Goal: Task Accomplishment & Management: Complete application form

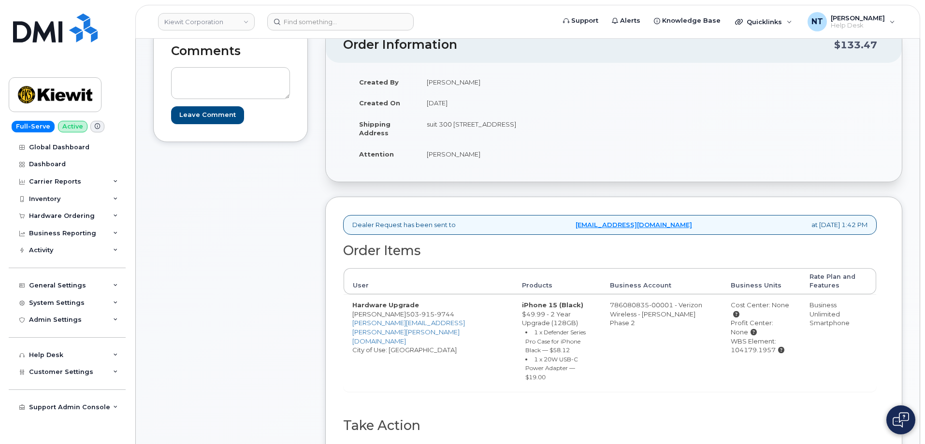
scroll to position [290, 0]
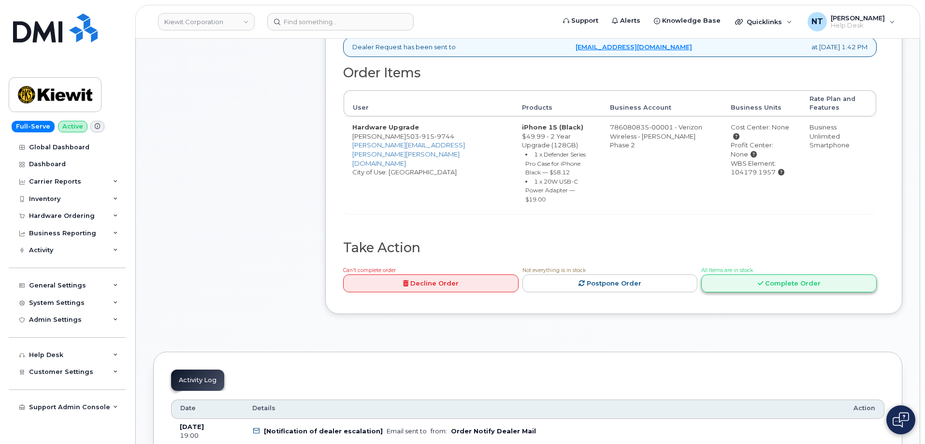
click at [757, 275] on link "Complete Order" at bounding box center [788, 284] width 175 height 18
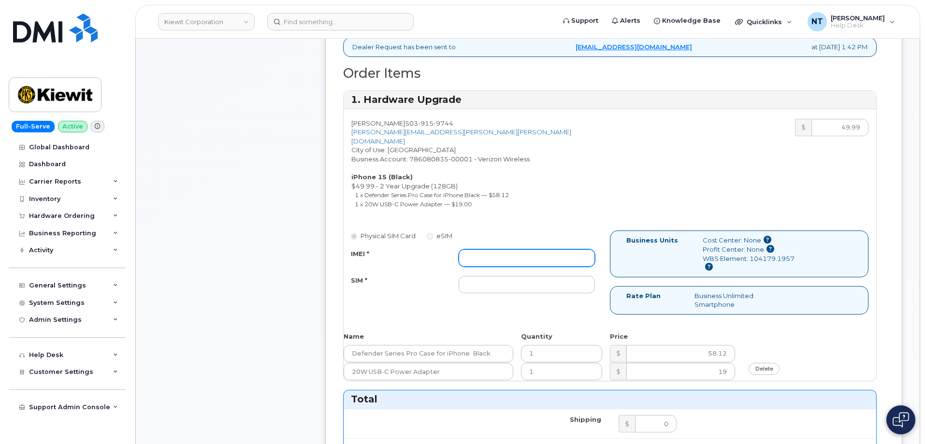
click at [493, 256] on input "IMEI *" at bounding box center [527, 257] width 136 height 17
paste input "355135958309416"
type input "355135958309416"
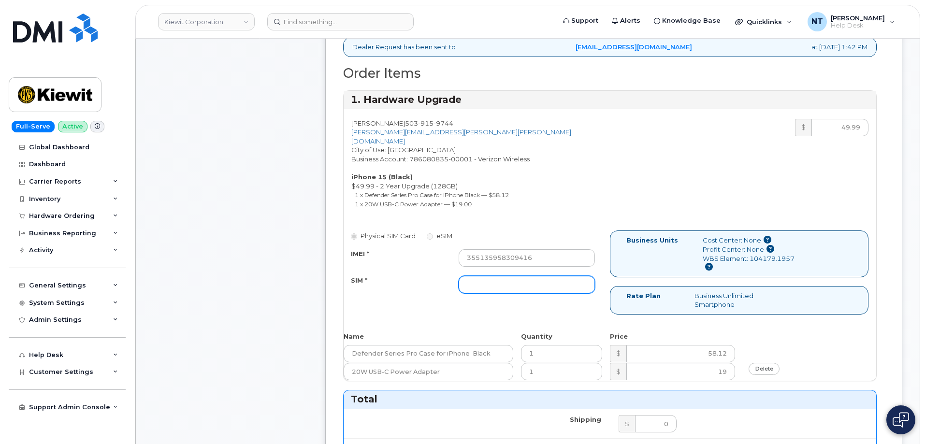
drag, startPoint x: 517, startPoint y: 279, endPoint x: 510, endPoint y: 279, distance: 6.8
click at [517, 279] on input "SIM *" at bounding box center [527, 284] width 136 height 17
paste input "89049032007208888800208541242241"
type input "89049032007208888800208541242241"
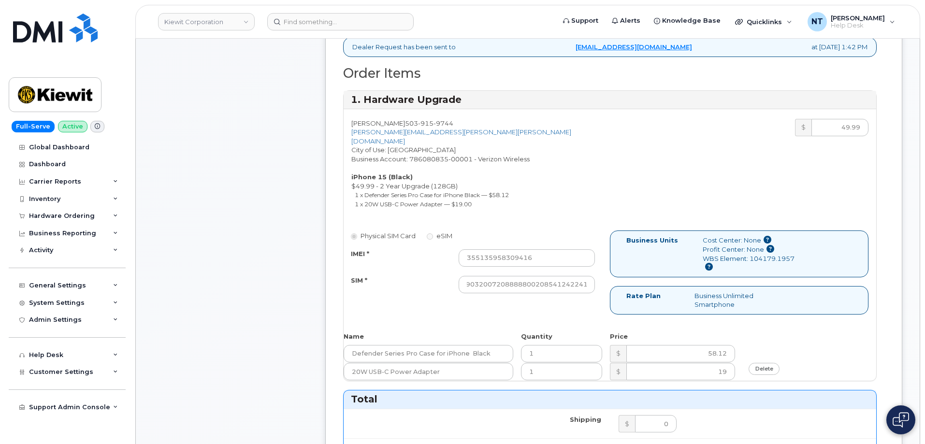
click at [195, 258] on div "Comments Leave Comment" at bounding box center [230, 366] width 155 height 1034
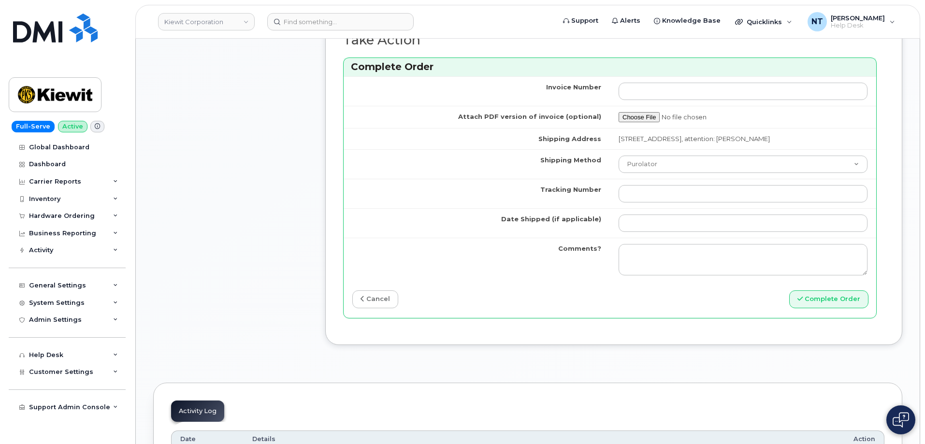
scroll to position [822, 0]
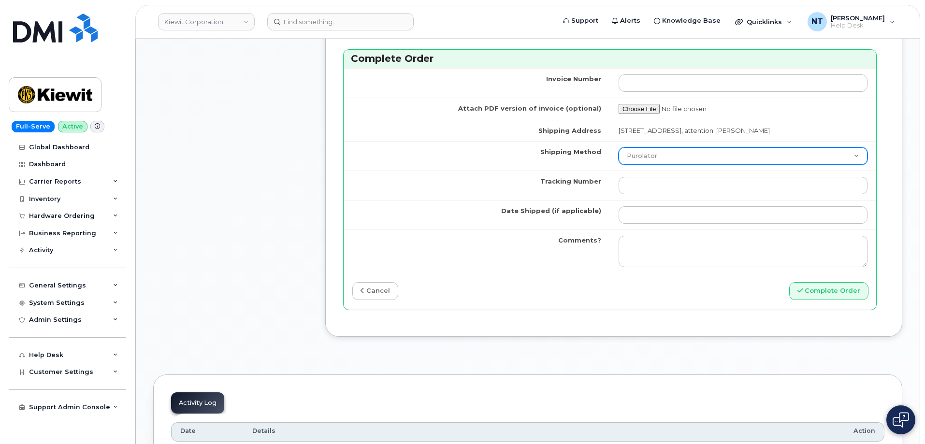
click at [720, 162] on select "Purolator UPS FedEx Canada Post Courier Other Drop Off Pick Up" at bounding box center [743, 155] width 249 height 17
select select "FedEx"
click at [619, 147] on select "Purolator UPS FedEx Canada Post Courier Other Drop Off Pick Up" at bounding box center [743, 155] width 249 height 17
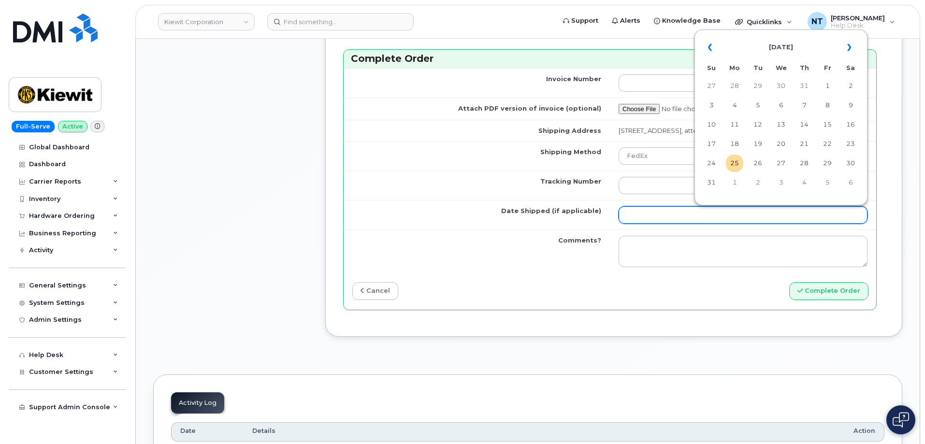
click at [659, 218] on input "Date Shipped (if applicable)" at bounding box center [743, 214] width 249 height 17
click at [733, 160] on td "25" at bounding box center [734, 163] width 17 height 17
type input "[DATE]"
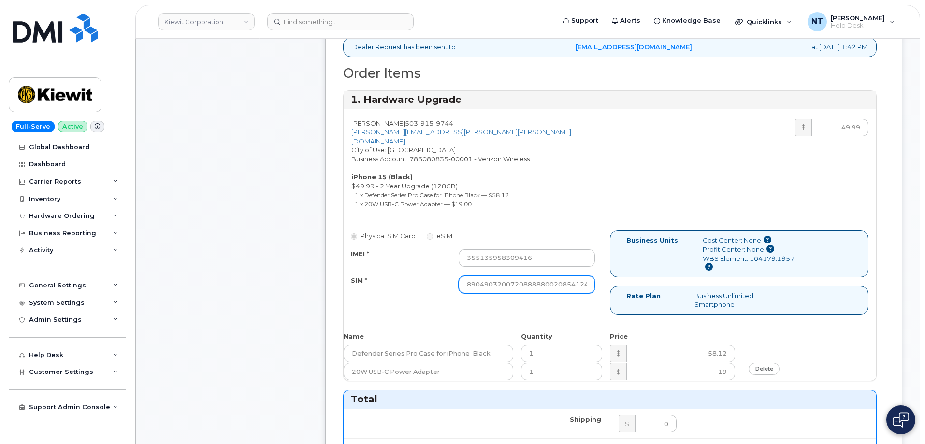
scroll to position [0, 19]
drag, startPoint x: 518, startPoint y: 277, endPoint x: 656, endPoint y: 288, distance: 138.7
click at [656, 288] on div "Physical SIM Card eSIM IMEI * 355135958309416 SIM * 890490320072088888002085412…" at bounding box center [610, 277] width 533 height 92
click at [231, 288] on div "Comments Leave Comment" at bounding box center [230, 366] width 155 height 1034
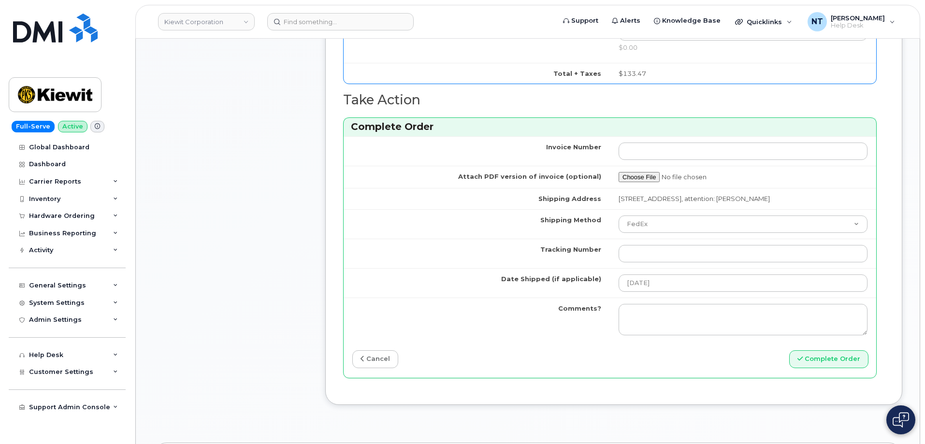
scroll to position [773, 0]
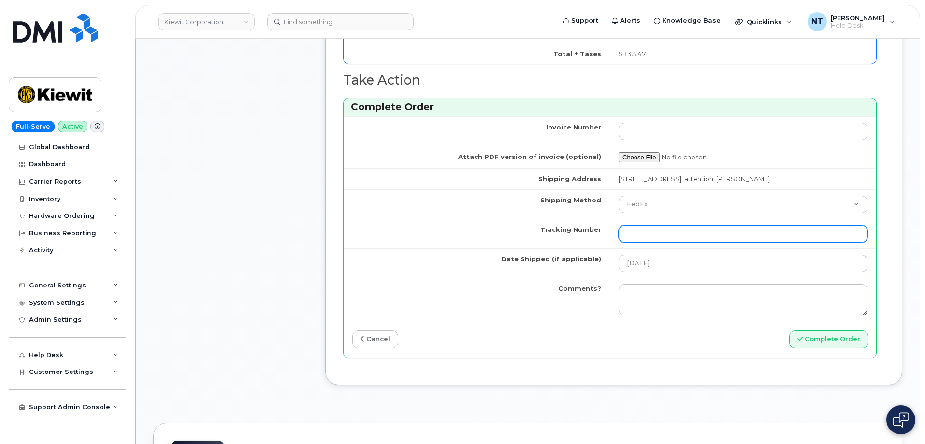
click at [652, 236] on input "Tracking Number" at bounding box center [743, 233] width 249 height 17
paste input "444401113890"
type input "444401113890"
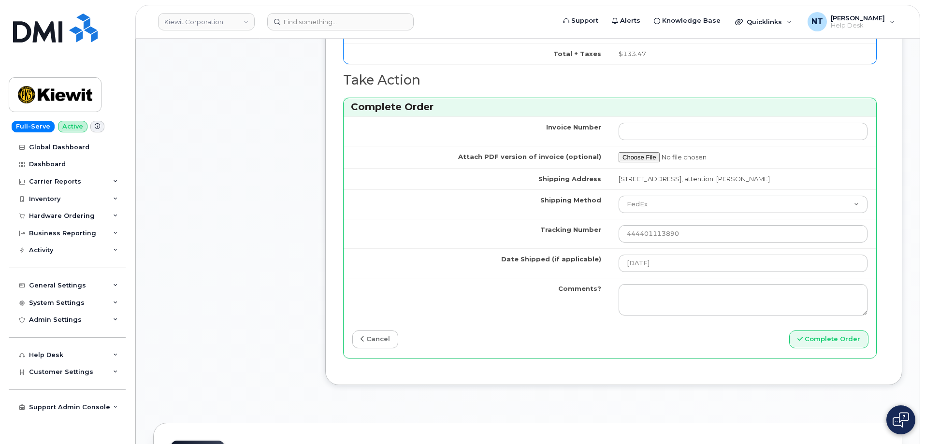
click at [837, 345] on button "Complete Order" at bounding box center [828, 340] width 79 height 18
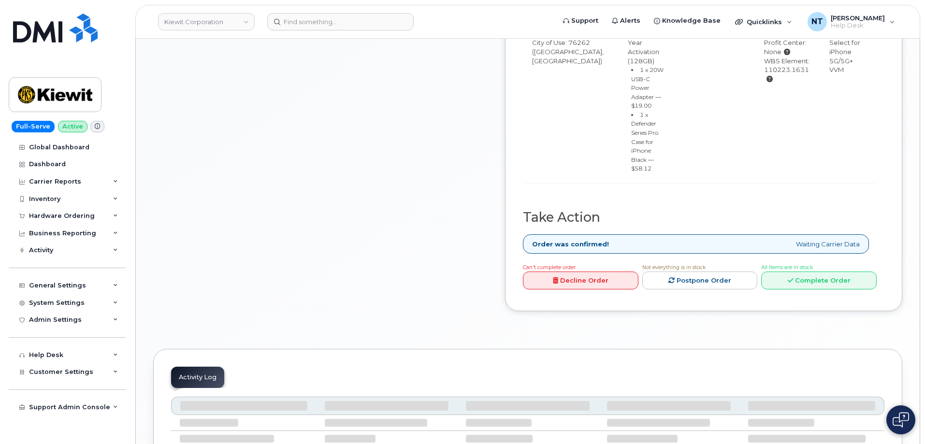
scroll to position [435, 0]
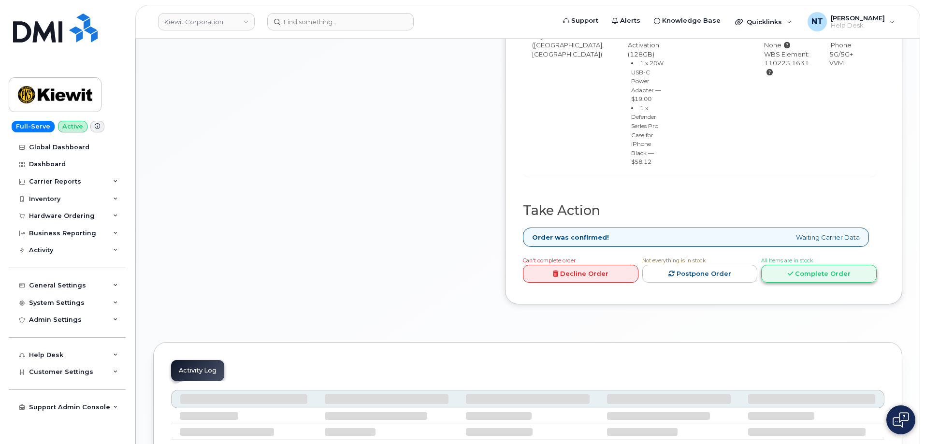
click at [833, 283] on link "Complete Order" at bounding box center [819, 274] width 116 height 18
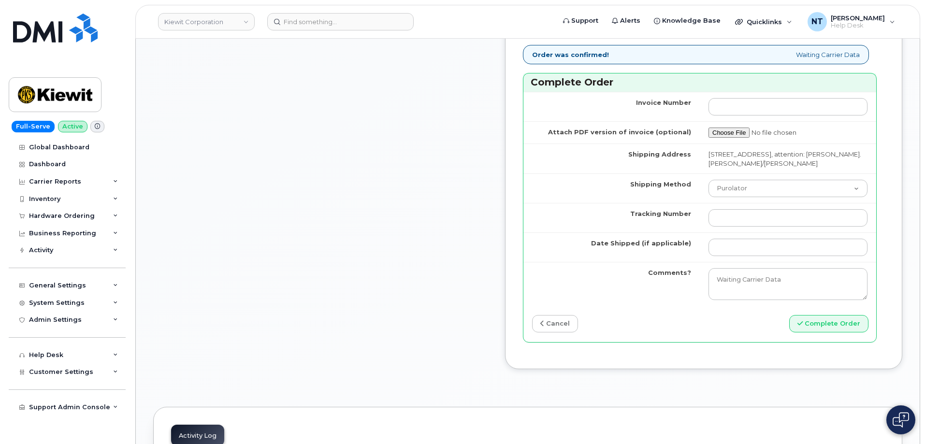
scroll to position [870, 0]
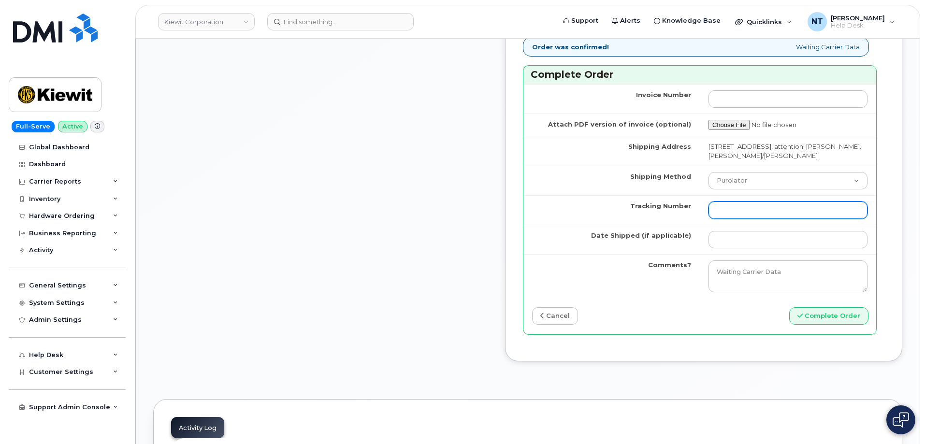
click at [753, 219] on input "Tracking Number" at bounding box center [788, 210] width 159 height 17
paste input "444401113916"
type input "444401113916"
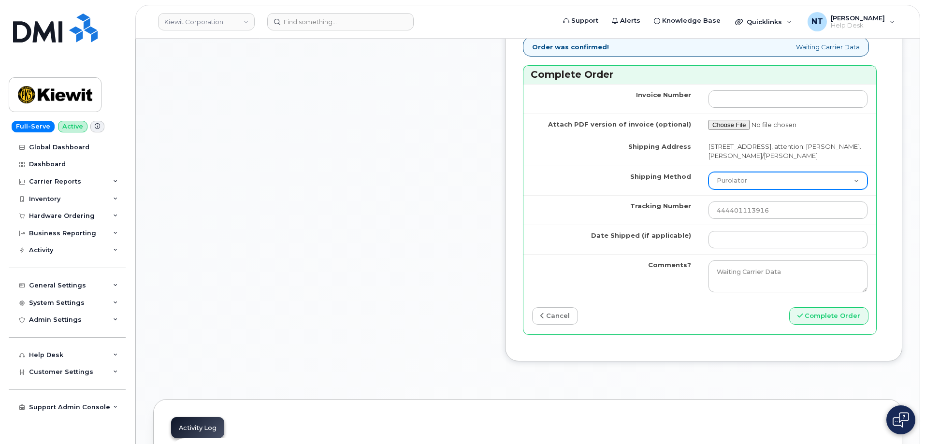
click at [755, 189] on select "Purolator UPS FedEx Canada Post Courier Other Drop Off Pick Up" at bounding box center [788, 180] width 159 height 17
select select "FedEx"
click at [718, 189] on select "Purolator UPS FedEx Canada Post Courier Other Drop Off Pick Up" at bounding box center [788, 180] width 159 height 17
click at [748, 254] on td at bounding box center [788, 239] width 176 height 29
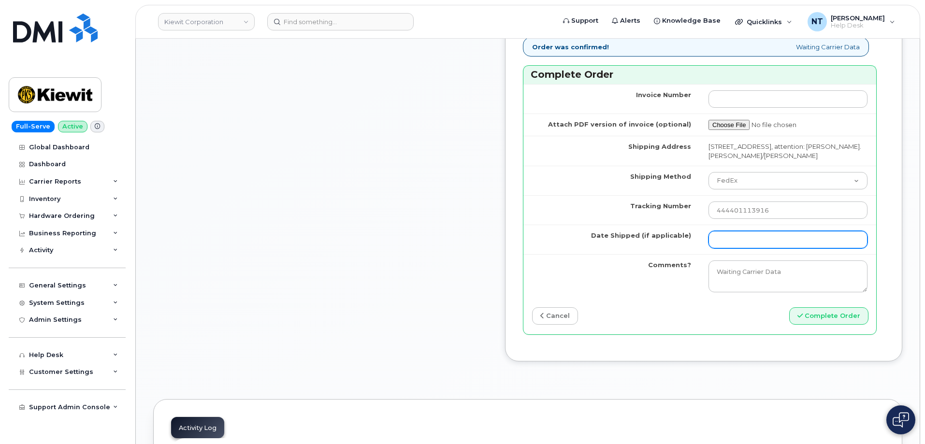
click at [749, 248] on input "Date Shipped (if applicable)" at bounding box center [788, 239] width 159 height 17
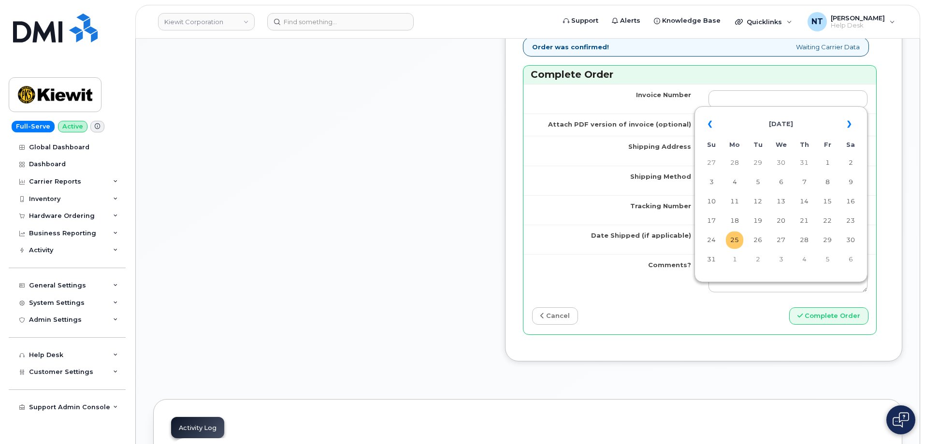
click at [732, 241] on td "25" at bounding box center [734, 240] width 17 height 17
type input "[DATE]"
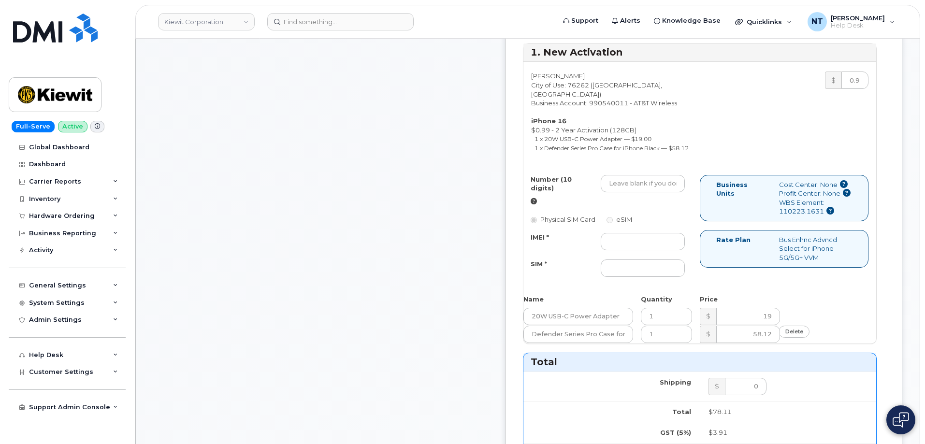
scroll to position [387, 0]
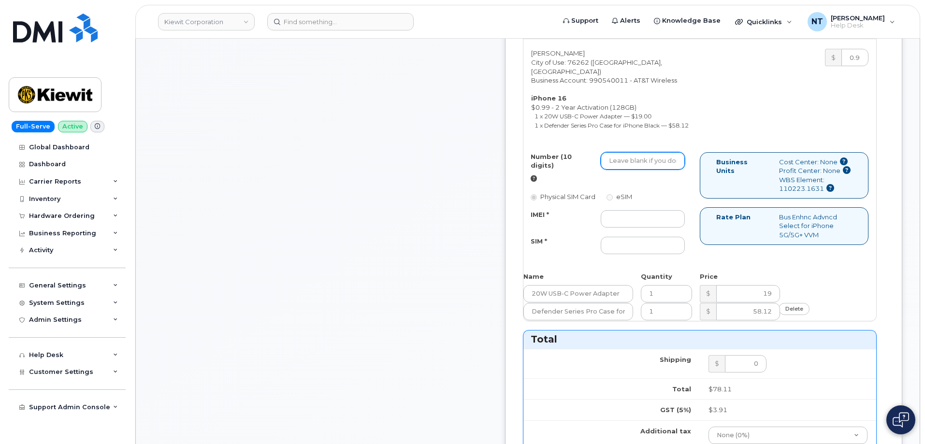
click at [668, 170] on input "Number (10 digits)" at bounding box center [643, 160] width 84 height 17
paste input "945-334-6541"
drag, startPoint x: 670, startPoint y: 180, endPoint x: 680, endPoint y: 181, distance: 10.3
click at [680, 170] on input "9453346541" at bounding box center [643, 160] width 84 height 17
click at [670, 170] on input "9453346541" at bounding box center [643, 160] width 84 height 17
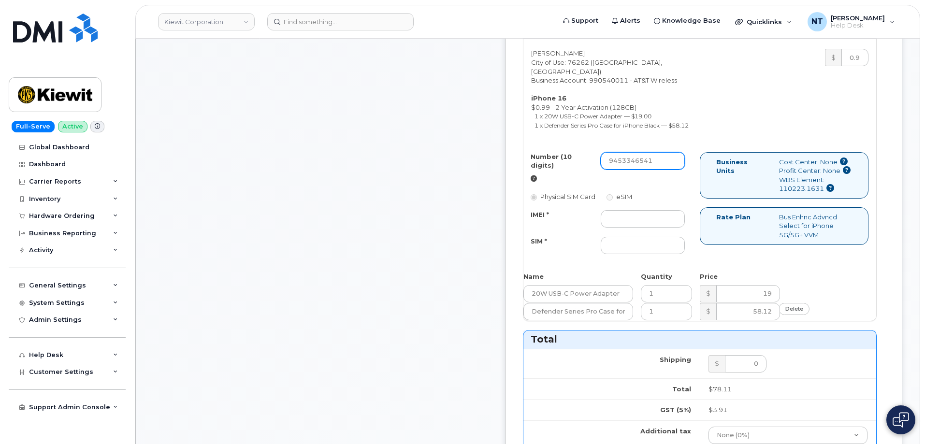
drag, startPoint x: 670, startPoint y: 179, endPoint x: 682, endPoint y: 179, distance: 12.1
click at [682, 170] on input "9453346541" at bounding box center [643, 160] width 84 height 17
type input "9453346541"
click at [675, 228] on input "IMEI *" at bounding box center [643, 218] width 84 height 17
paste input "357985608022589"
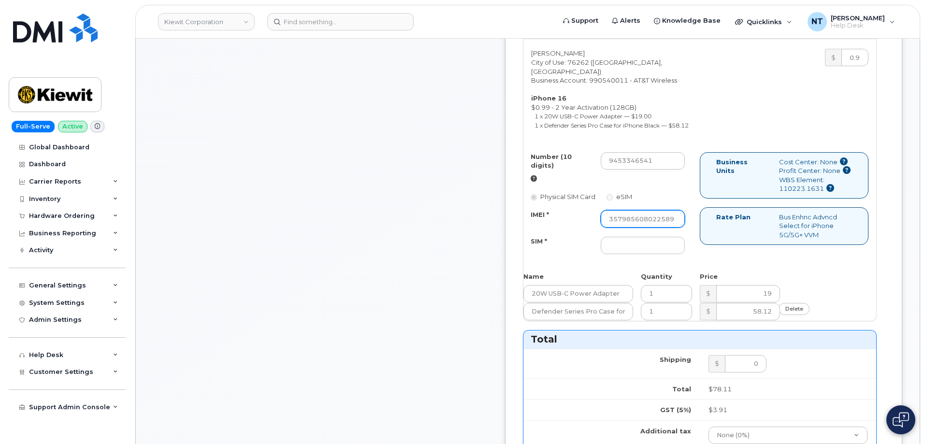
scroll to position [0, 15]
type input "357985608022589"
click at [685, 254] on input "SIM *" at bounding box center [643, 245] width 84 height 17
paste input "89049032007408885100211961446984"
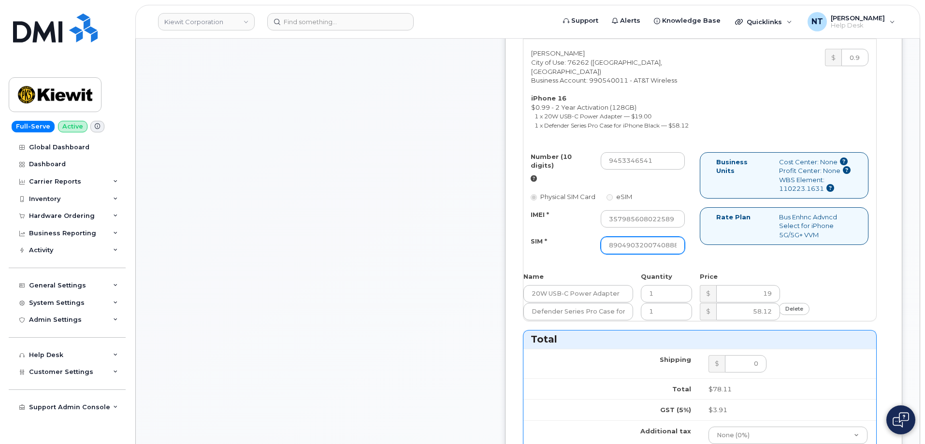
scroll to position [0, 88]
type input "89049032007408885100211961446984"
click at [436, 270] on div "Comments jhelwagen@dminc.com Thank you for placing your order We'll send you an…" at bounding box center [320, 306] width 335 height 1108
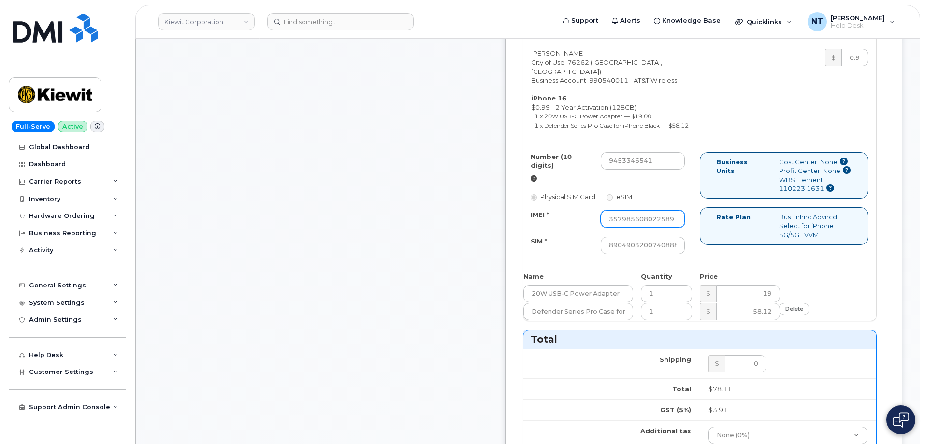
drag, startPoint x: 692, startPoint y: 237, endPoint x: 727, endPoint y: 242, distance: 35.1
click at [700, 242] on div "Number (10 digits) 9453346541 Physical SIM Card eSIM IMEI * 357985608022589 SIM…" at bounding box center [612, 207] width 176 height 111
click at [451, 290] on div "Comments jhelwagen@dminc.com Thank you for placing your order We'll send you an…" at bounding box center [320, 306] width 335 height 1108
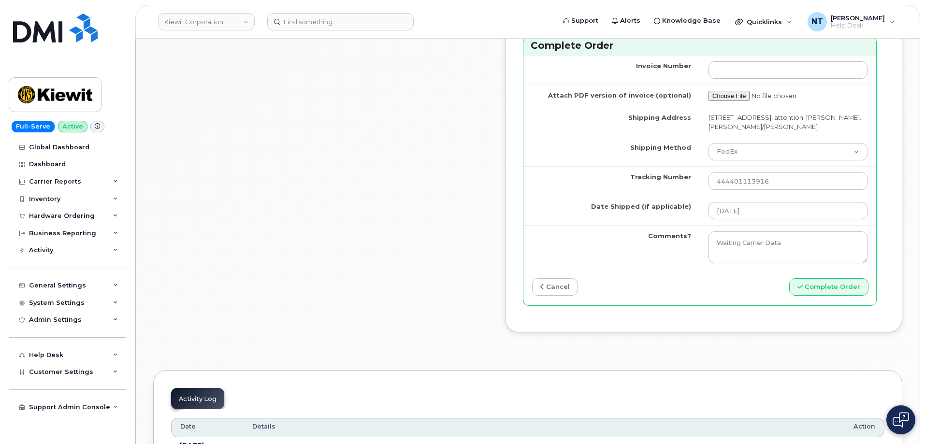
scroll to position [918, 0]
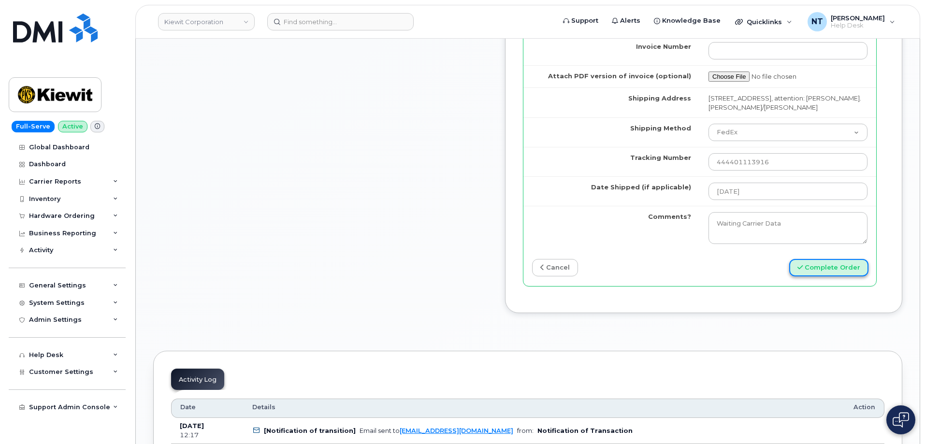
click at [836, 277] on button "Complete Order" at bounding box center [828, 268] width 79 height 18
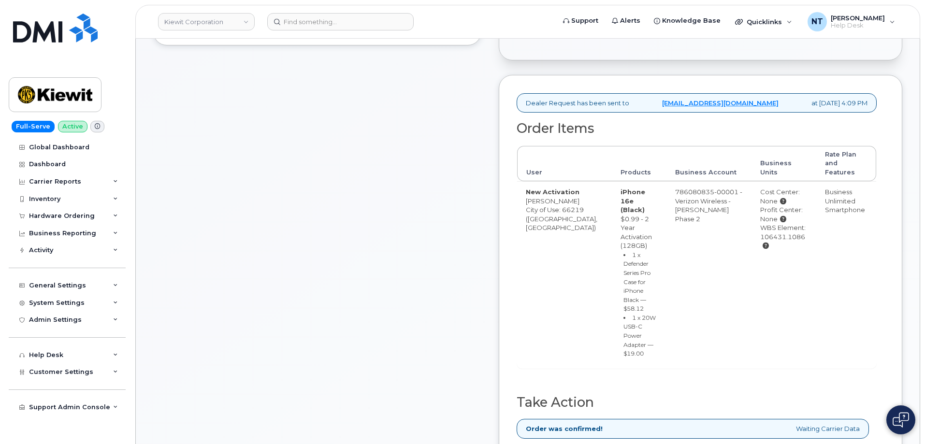
scroll to position [387, 0]
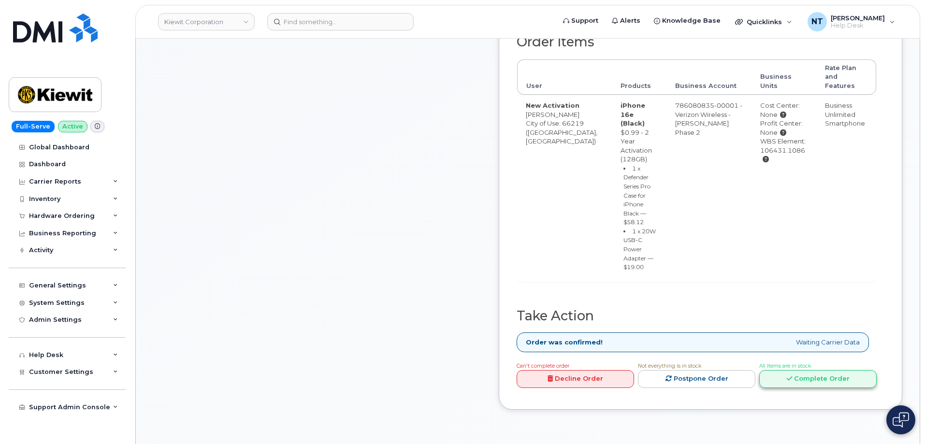
click at [842, 370] on link "Complete Order" at bounding box center [817, 379] width 117 height 18
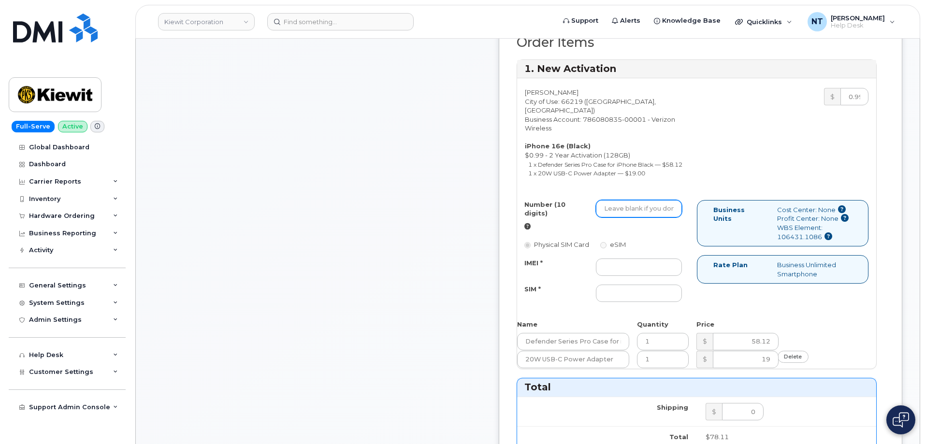
click at [666, 204] on input "Number (10 digits)" at bounding box center [639, 208] width 86 height 17
paste input "816-831-0158"
drag, startPoint x: 663, startPoint y: 203, endPoint x: 668, endPoint y: 203, distance: 4.9
click at [663, 203] on input "816-831-0158" at bounding box center [639, 208] width 86 height 17
drag, startPoint x: 644, startPoint y: 203, endPoint x: 656, endPoint y: 204, distance: 11.6
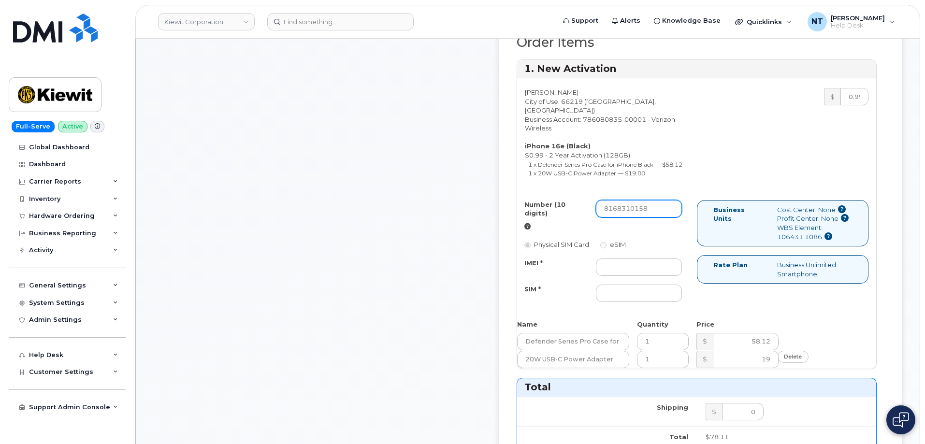
click at [656, 204] on input "8168310158" at bounding box center [639, 208] width 86 height 17
type input "8168310158"
click at [662, 259] on input "IMEI *" at bounding box center [639, 267] width 86 height 17
paste input "350304977592189"
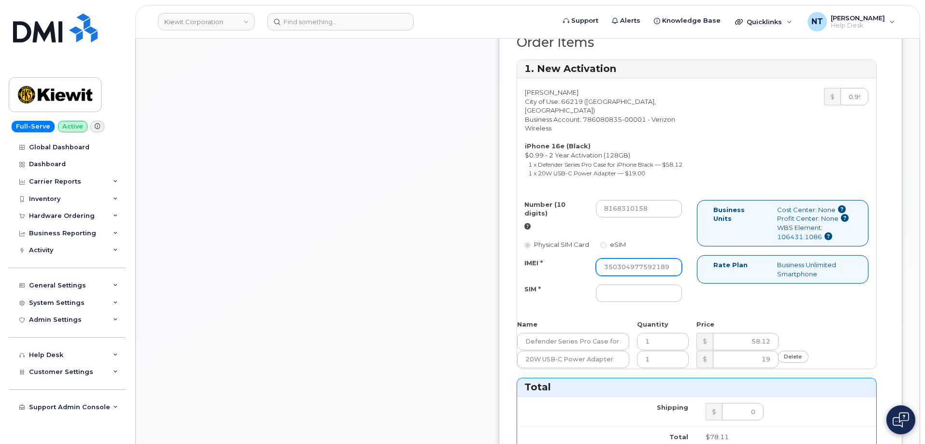
type input "350304977592189"
click at [651, 285] on input "SIM *" at bounding box center [639, 293] width 86 height 17
paste input "89043052010008889724034822396774"
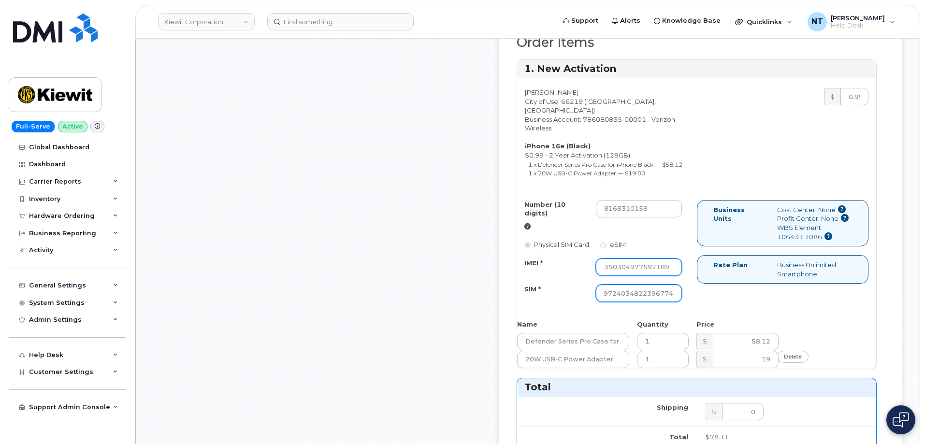
type input "89043052010008889724034822396774"
drag, startPoint x: 667, startPoint y: 265, endPoint x: 712, endPoint y: 265, distance: 45.0
click at [697, 265] on div "Number (10 digits) 8168310158 Physical SIM Card eSIM IMEI * 350304977592189 SIM…" at bounding box center [607, 255] width 180 height 111
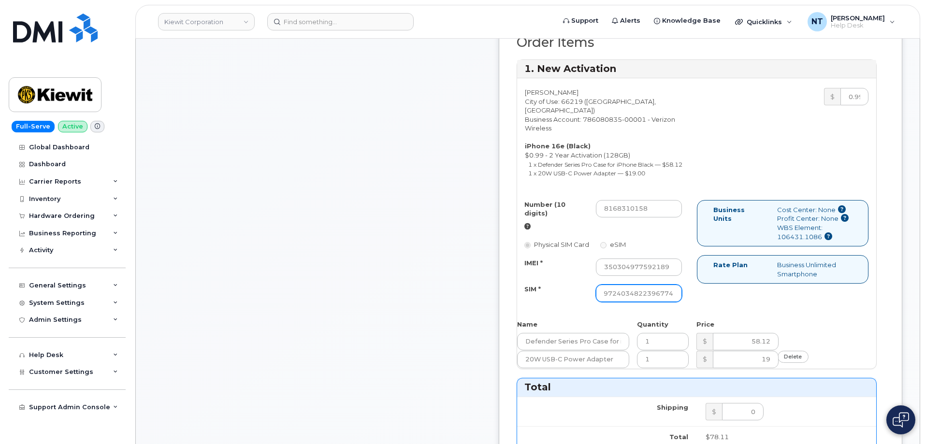
drag, startPoint x: 672, startPoint y: 287, endPoint x: 714, endPoint y: 287, distance: 42.1
click at [714, 287] on div "Number (10 digits) 8168310158 Physical SIM Card eSIM IMEI * 350304977592189 SIM…" at bounding box center [696, 255] width 359 height 111
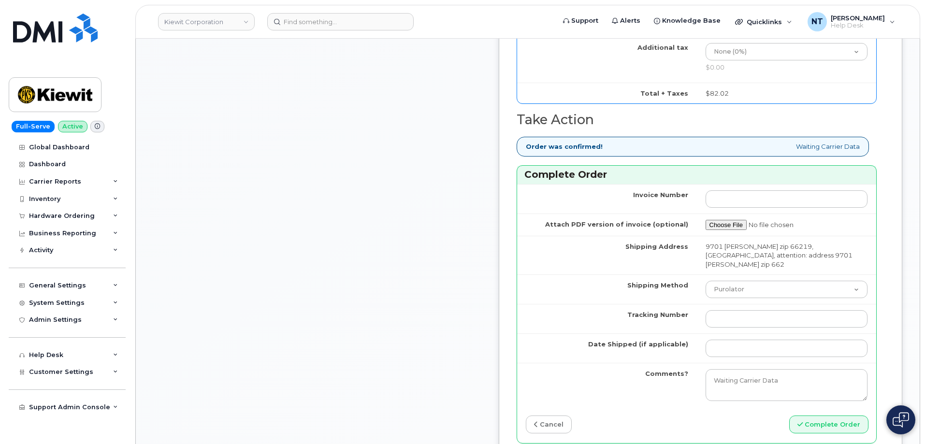
scroll to position [870, 0]
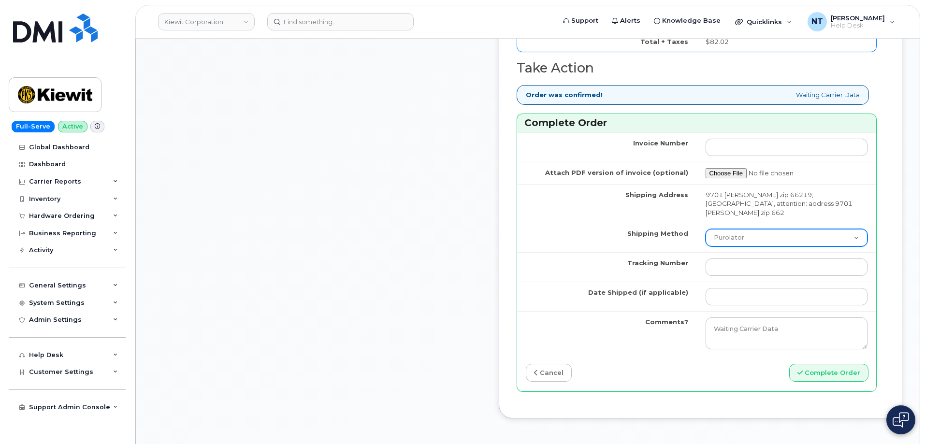
drag, startPoint x: 753, startPoint y: 229, endPoint x: 753, endPoint y: 237, distance: 8.7
click at [753, 229] on select "Purolator UPS FedEx Canada Post Courier Other Drop Off Pick Up" at bounding box center [787, 237] width 162 height 17
select select "FedEx"
click at [718, 229] on select "Purolator UPS FedEx Canada Post Courier Other Drop Off Pick Up" at bounding box center [787, 237] width 162 height 17
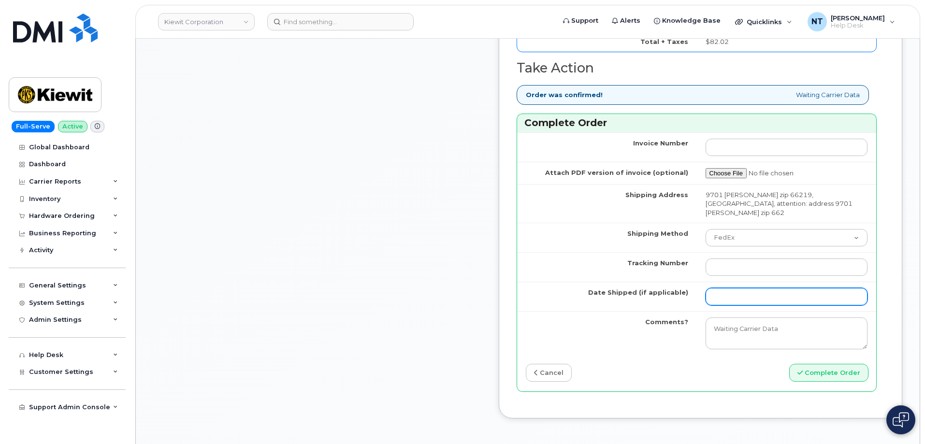
click at [753, 288] on input "Date Shipped (if applicable)" at bounding box center [787, 296] width 162 height 17
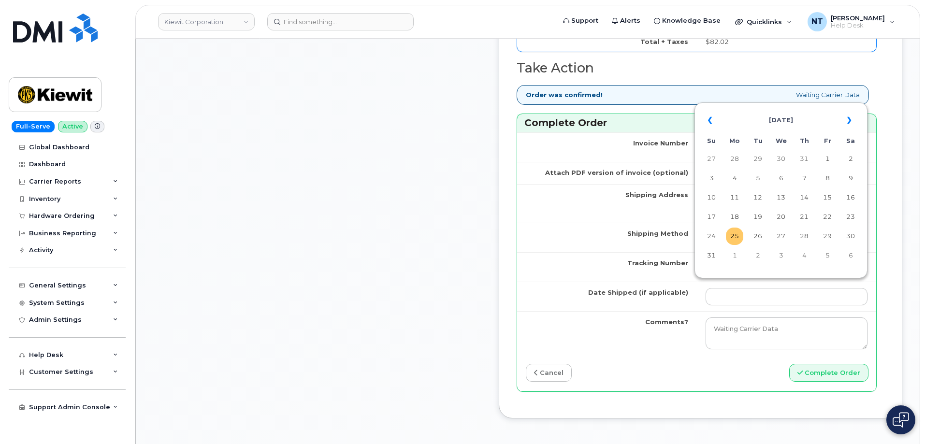
click at [737, 234] on td "25" at bounding box center [734, 236] width 17 height 17
type input "[DATE]"
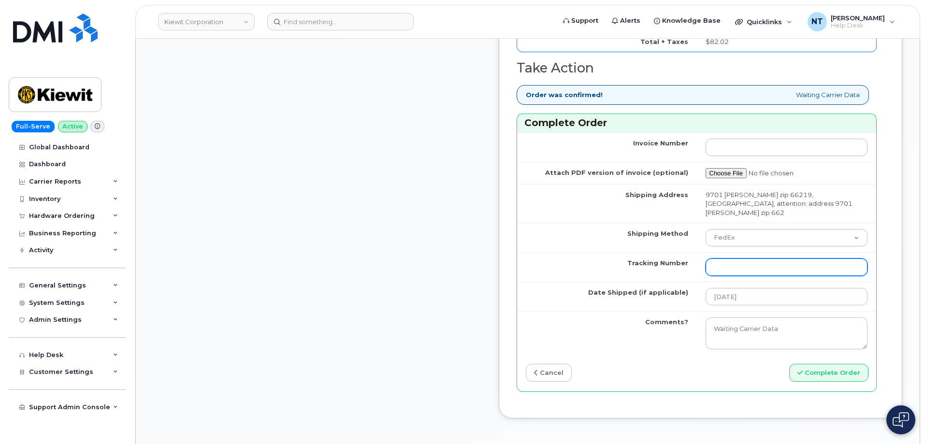
drag, startPoint x: 747, startPoint y: 262, endPoint x: 702, endPoint y: 258, distance: 45.6
click at [747, 262] on input "Tracking Number" at bounding box center [787, 267] width 162 height 17
paste input "444401113927"
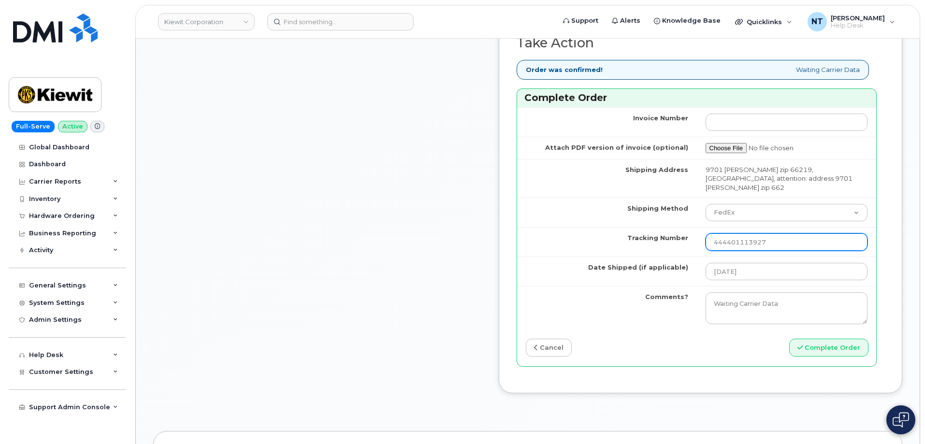
scroll to position [918, 0]
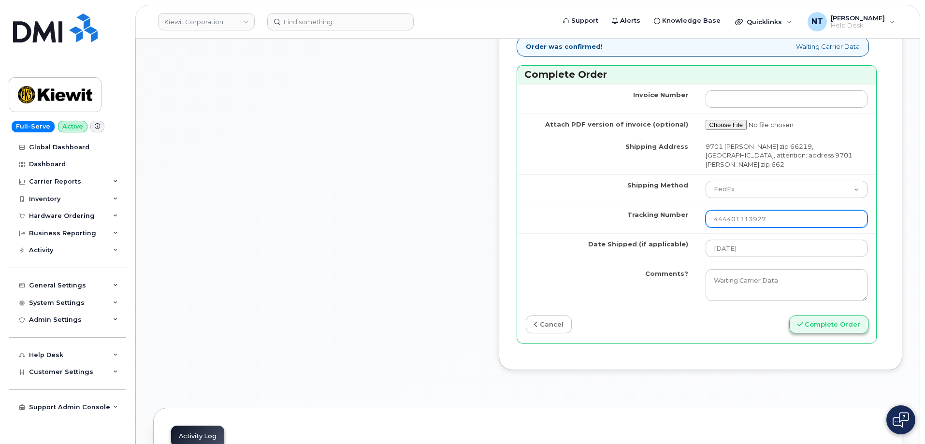
type input "444401113927"
click at [828, 318] on button "Complete Order" at bounding box center [828, 325] width 79 height 18
